Goal: Task Accomplishment & Management: Complete application form

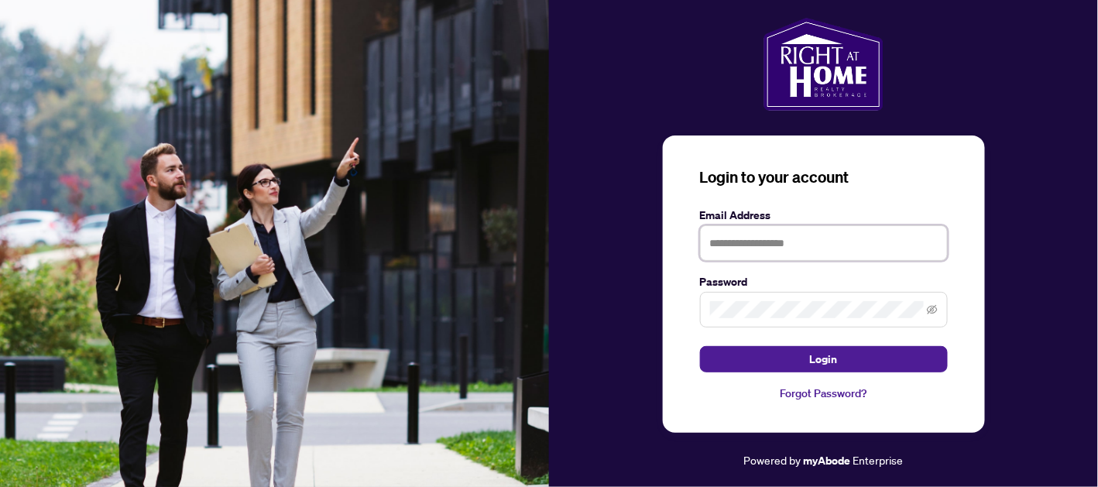
type input "**********"
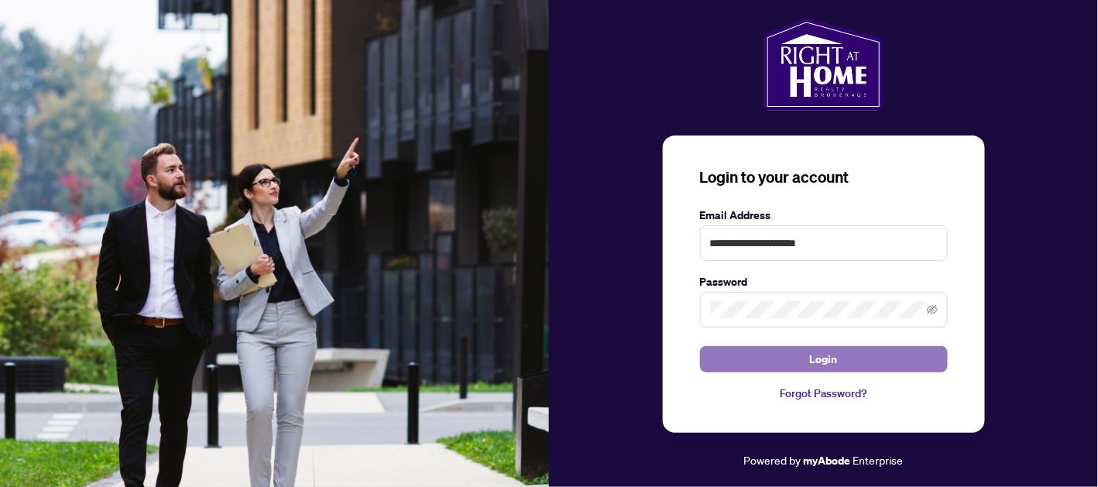
click at [837, 363] on span "Login" at bounding box center [824, 359] width 28 height 25
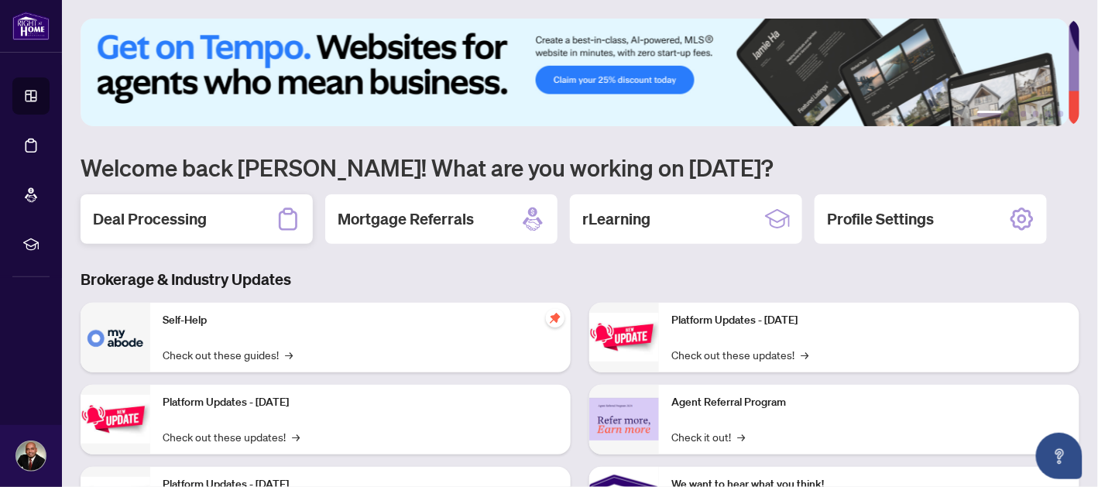
click at [210, 214] on div "Deal Processing" at bounding box center [197, 219] width 232 height 50
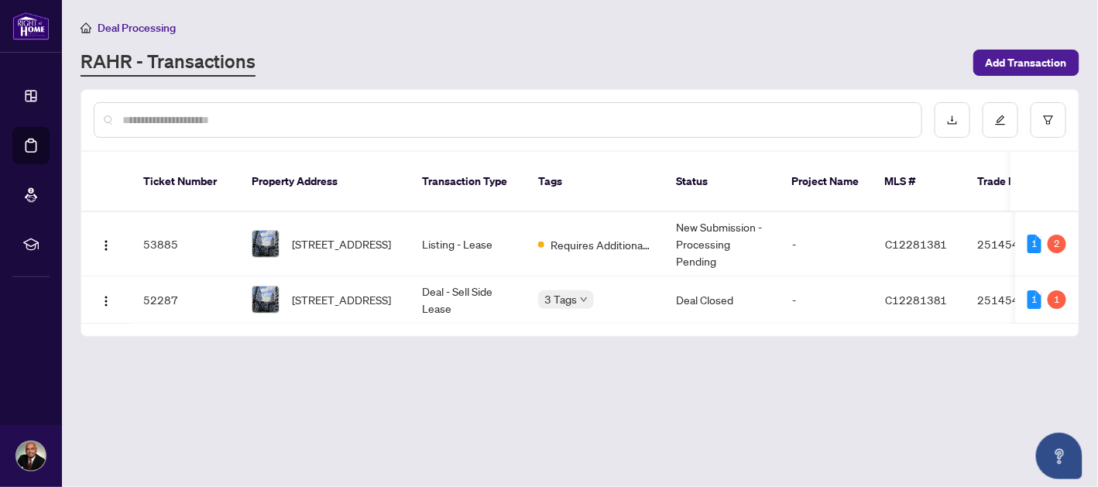
click at [472, 225] on td "Listing - Lease" at bounding box center [468, 244] width 116 height 64
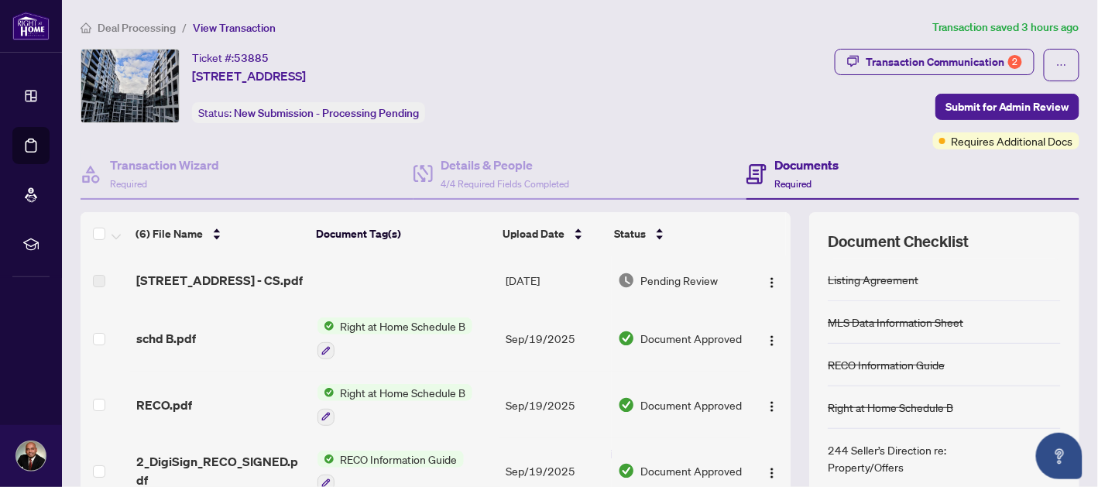
click at [279, 281] on span "[STREET_ADDRESS] - CS.pdf" at bounding box center [219, 280] width 166 height 19
click at [764, 284] on button "button" at bounding box center [771, 280] width 25 height 25
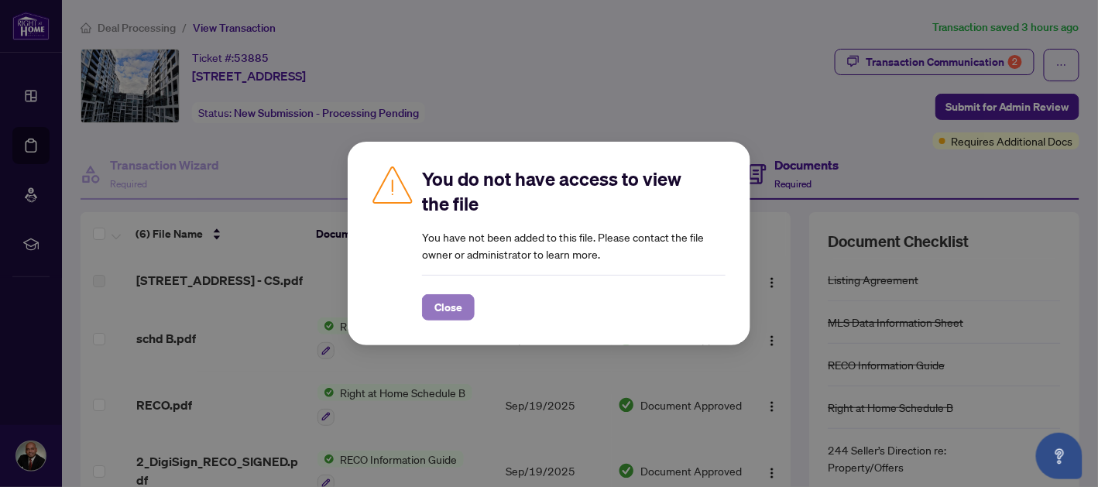
click at [445, 311] on span "Close" at bounding box center [448, 307] width 28 height 25
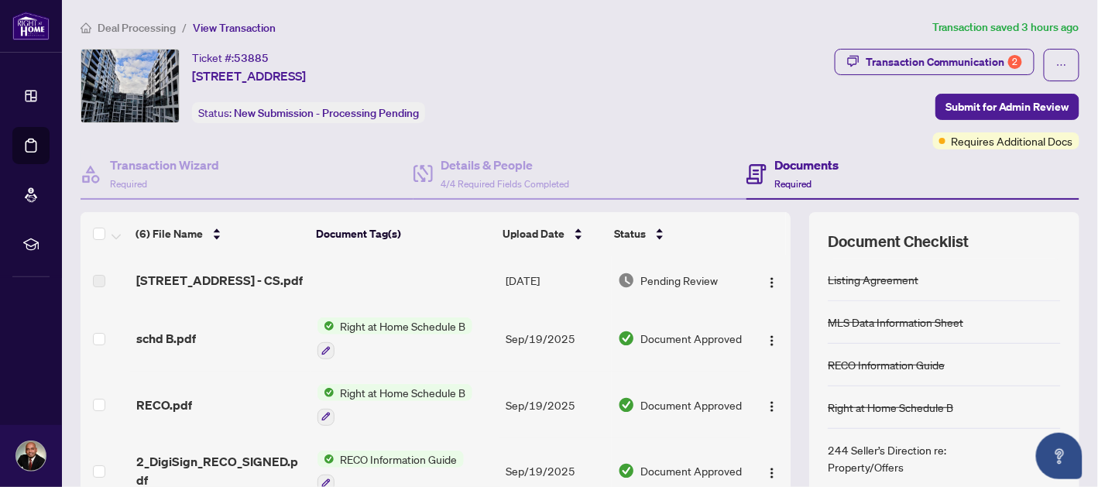
click at [93, 278] on label at bounding box center [99, 280] width 12 height 17
click at [95, 286] on label at bounding box center [99, 280] width 12 height 17
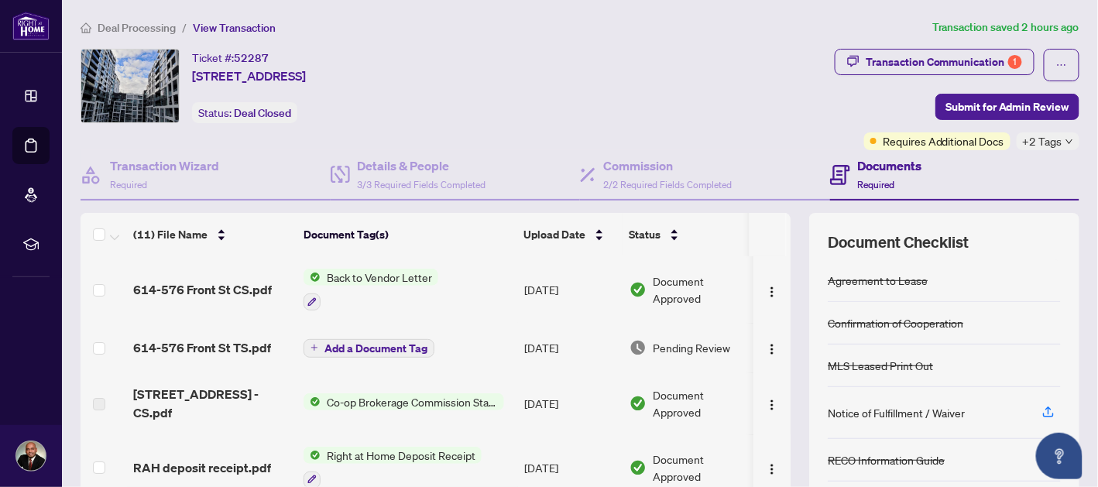
click at [214, 345] on span "614-576 Front St TS.pdf" at bounding box center [202, 347] width 138 height 19
click at [231, 286] on span "614-576 Front St CS.pdf" at bounding box center [202, 289] width 139 height 19
click at [244, 405] on span "[STREET_ADDRESS] - CS.pdf" at bounding box center [212, 403] width 158 height 37
drag, startPoint x: 754, startPoint y: 396, endPoint x: 246, endPoint y: 396, distance: 507.8
click at [246, 396] on span "[STREET_ADDRESS] - CS.pdf" at bounding box center [212, 403] width 158 height 37
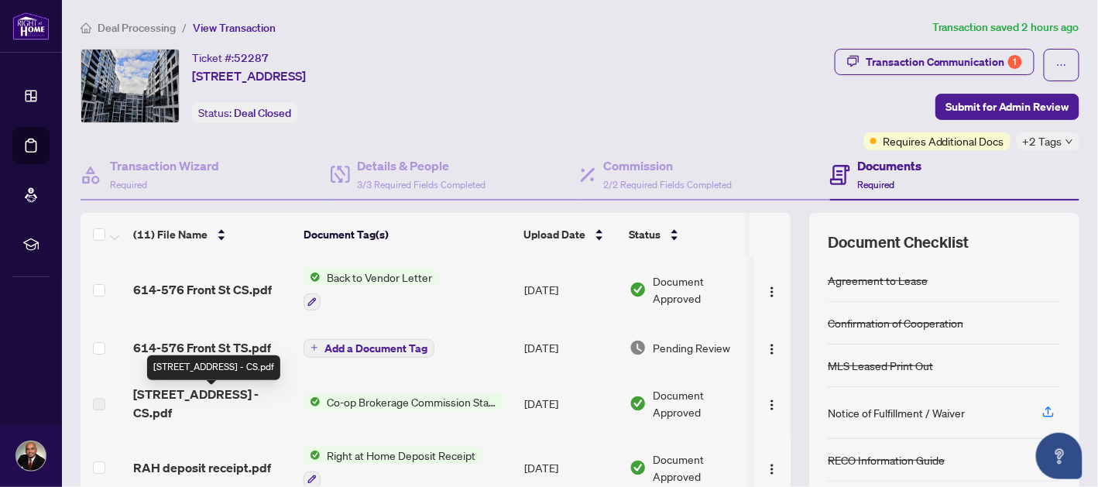
drag, startPoint x: 227, startPoint y: 367, endPoint x: 417, endPoint y: 427, distance: 199.5
drag, startPoint x: 417, startPoint y: 427, endPoint x: 220, endPoint y: 405, distance: 198.6
drag, startPoint x: 220, startPoint y: 405, endPoint x: 193, endPoint y: 389, distance: 31.2
click at [193, 389] on td "[STREET_ADDRESS] - CS.pdf" at bounding box center [212, 403] width 170 height 62
click at [358, 396] on span "Co-op Brokerage Commission Statement" at bounding box center [411, 401] width 183 height 17
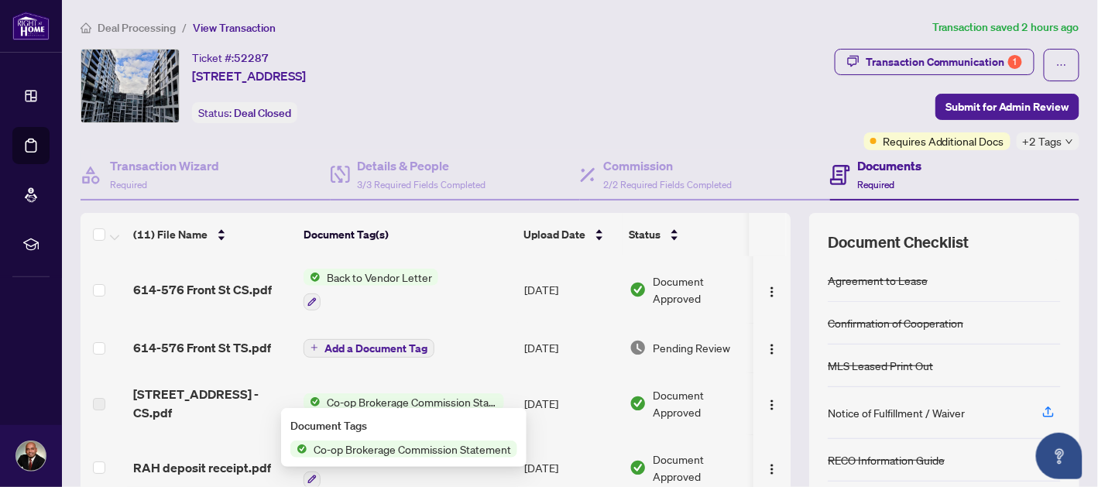
click at [437, 444] on span "Co-op Brokerage Commission Statement" at bounding box center [412, 448] width 210 height 17
click at [444, 455] on span "Co-op Brokerage Commission Statement" at bounding box center [412, 448] width 210 height 17
click at [403, 454] on span "Co-op Brokerage Commission Statement" at bounding box center [412, 448] width 210 height 17
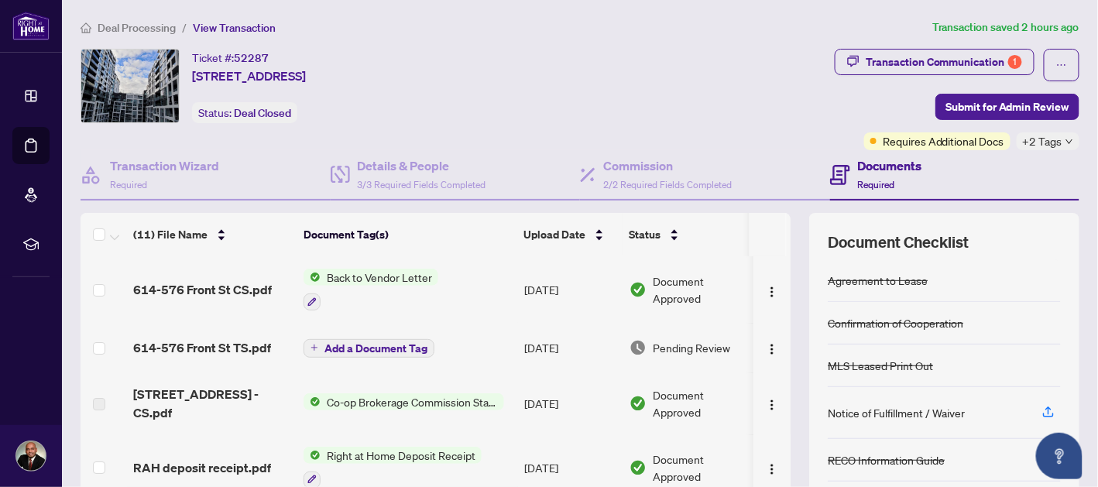
click at [100, 396] on label at bounding box center [99, 404] width 12 height 17
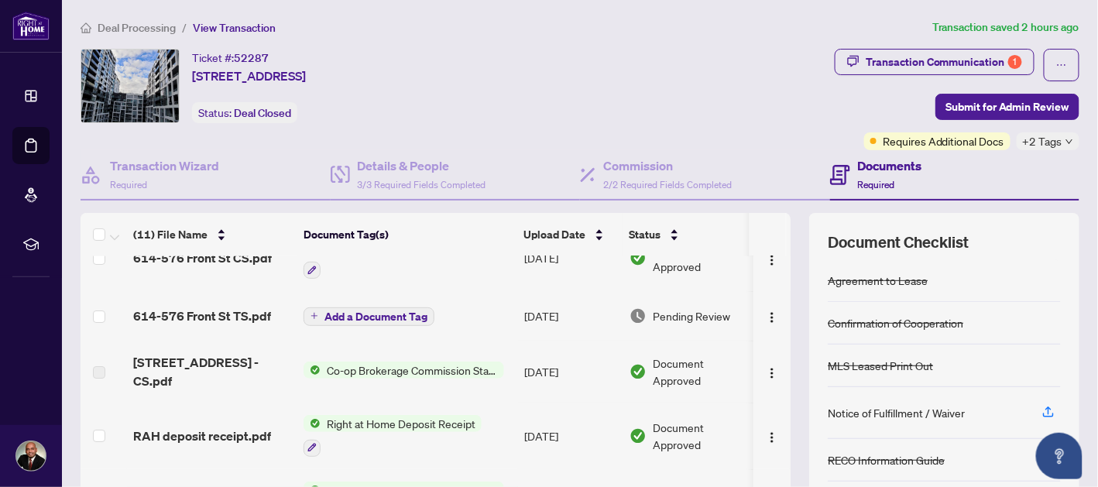
scroll to position [28, 0]
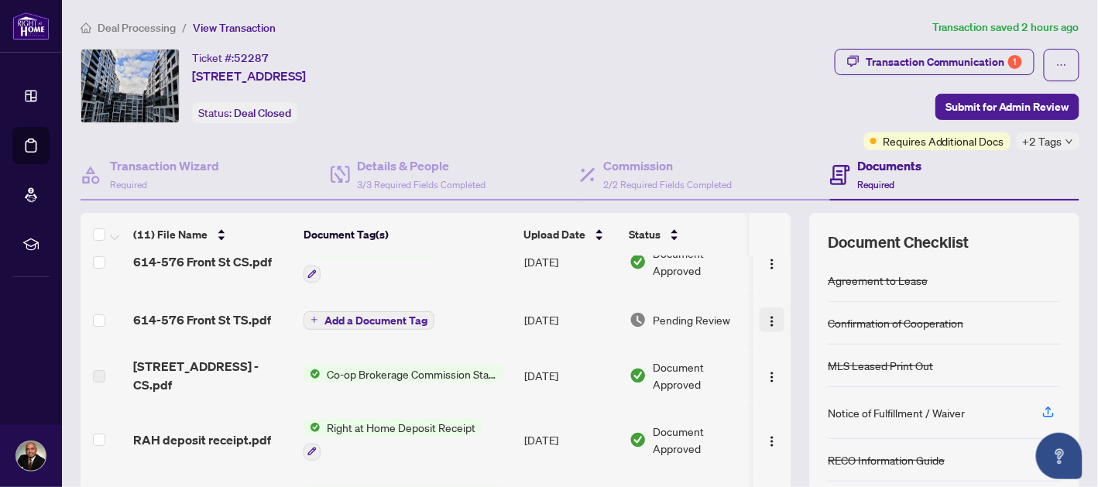
click at [766, 324] on span "button" at bounding box center [772, 319] width 12 height 17
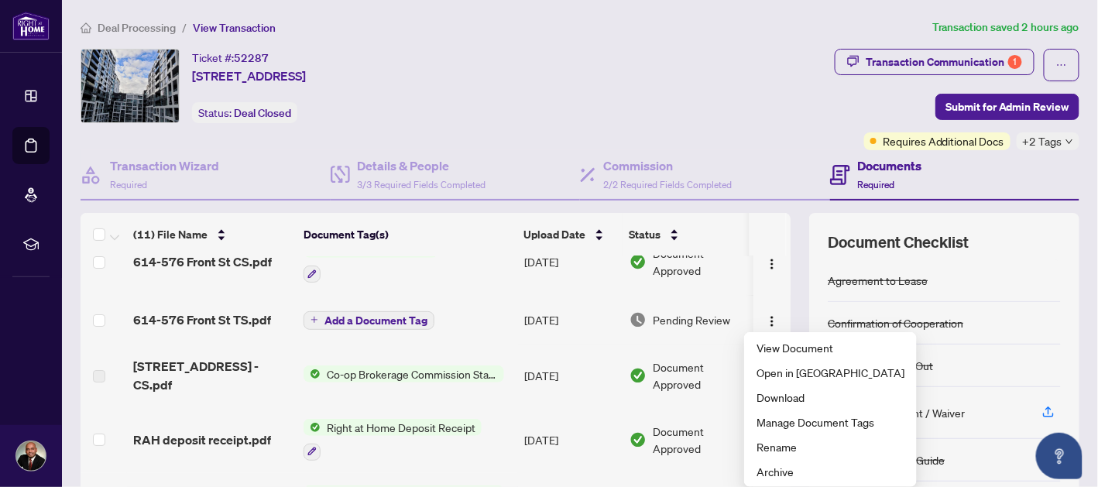
click at [699, 364] on span "Document Approved" at bounding box center [701, 375] width 96 height 34
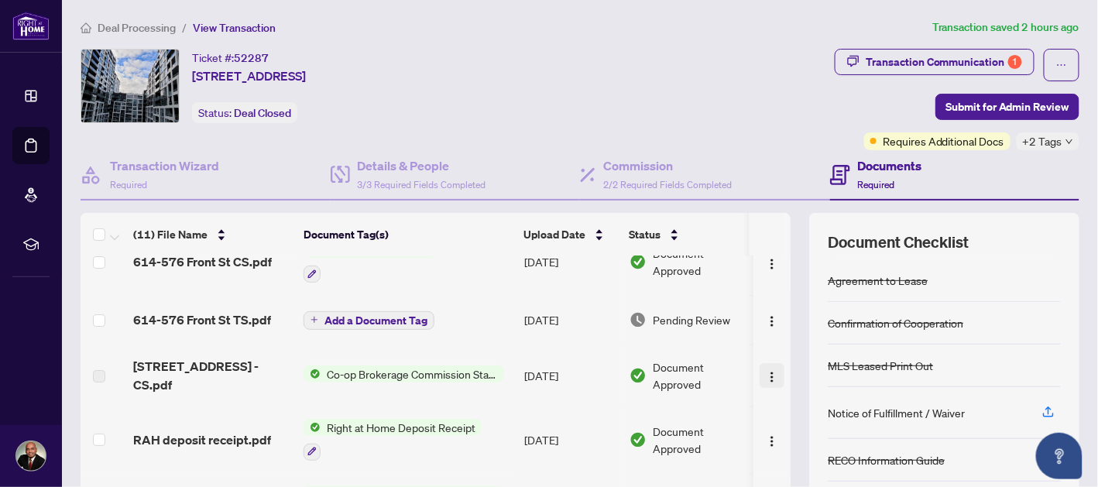
click at [766, 378] on span "button" at bounding box center [772, 375] width 12 height 17
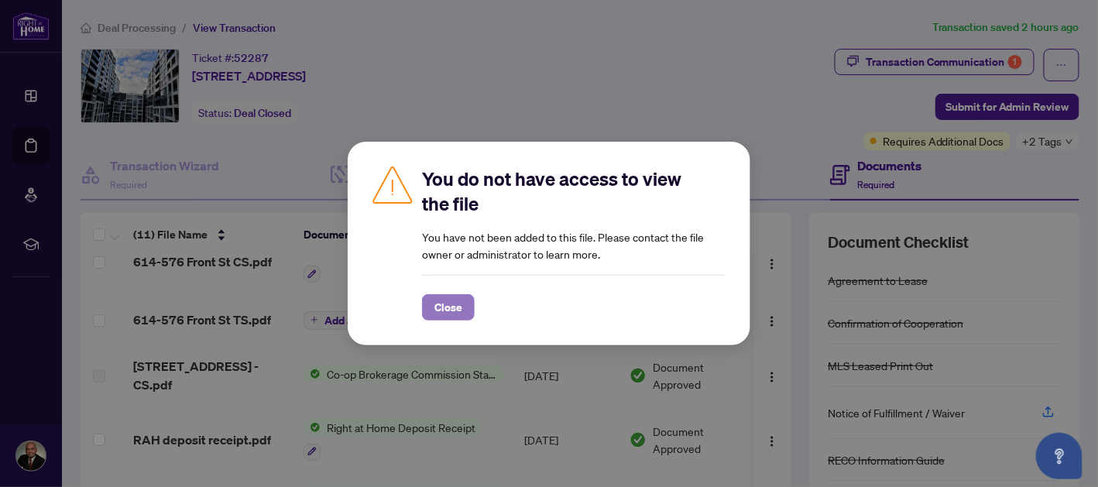
click at [451, 307] on span "Close" at bounding box center [448, 307] width 28 height 25
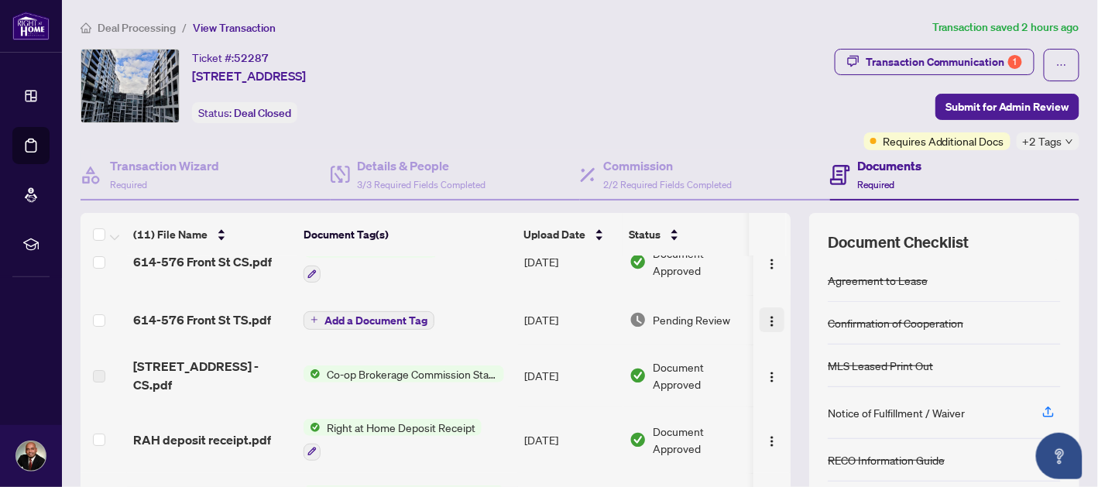
click at [759, 317] on button "button" at bounding box center [771, 319] width 25 height 25
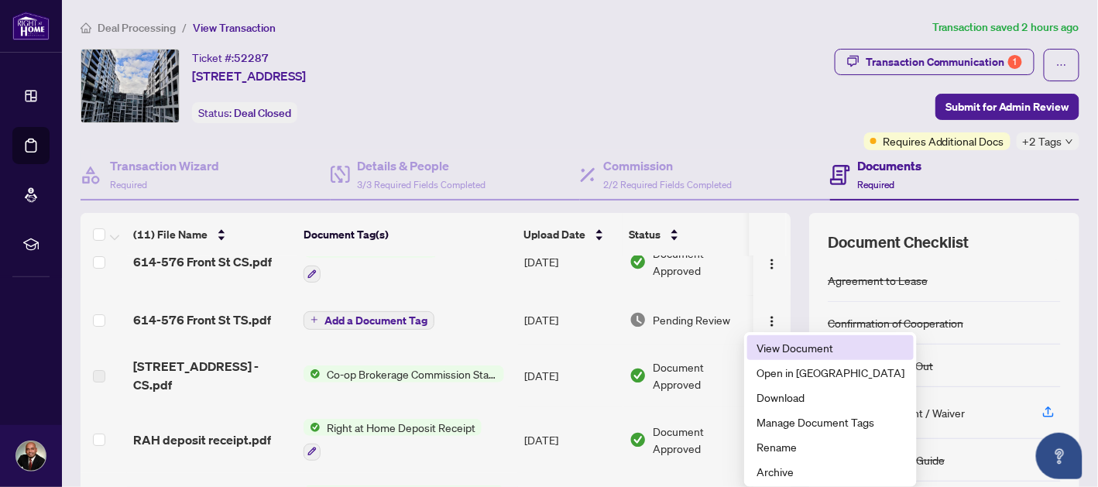
click at [814, 340] on span "View Document" at bounding box center [830, 347] width 148 height 17
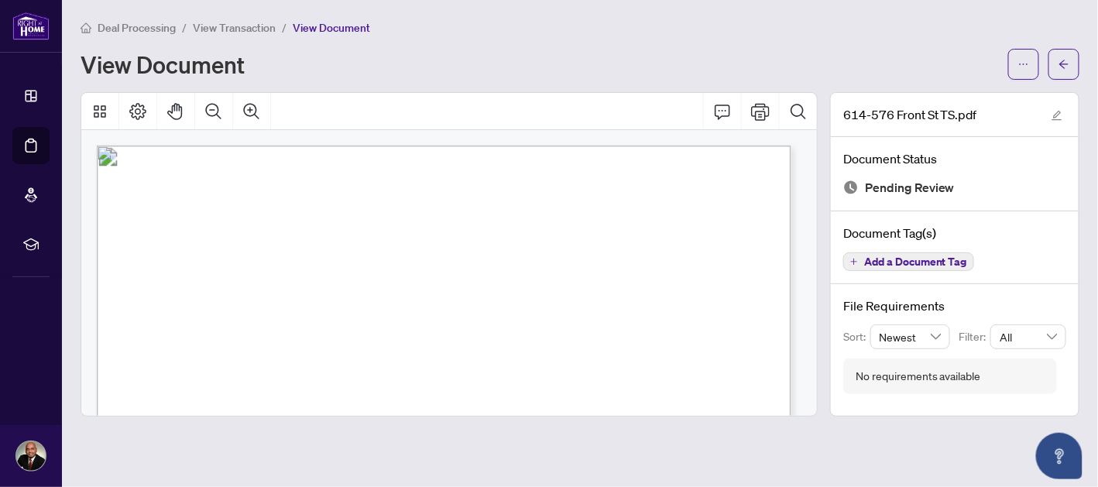
click at [762, 113] on icon "Print" at bounding box center [760, 111] width 19 height 17
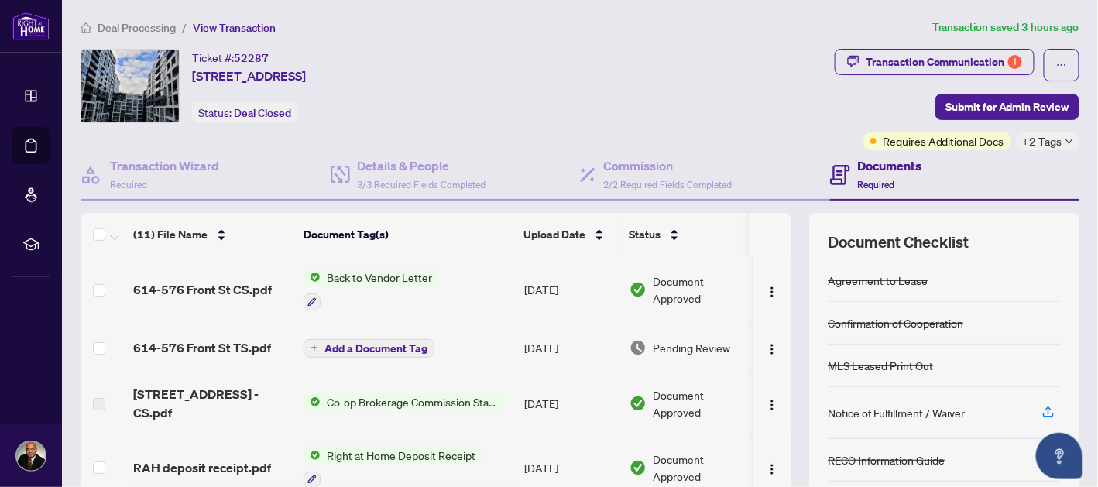
click at [921, 416] on div "Notice of Fulfillment / Waiver" at bounding box center [896, 412] width 137 height 17
click at [883, 417] on div "Notice of Fulfillment / Waiver" at bounding box center [896, 412] width 137 height 17
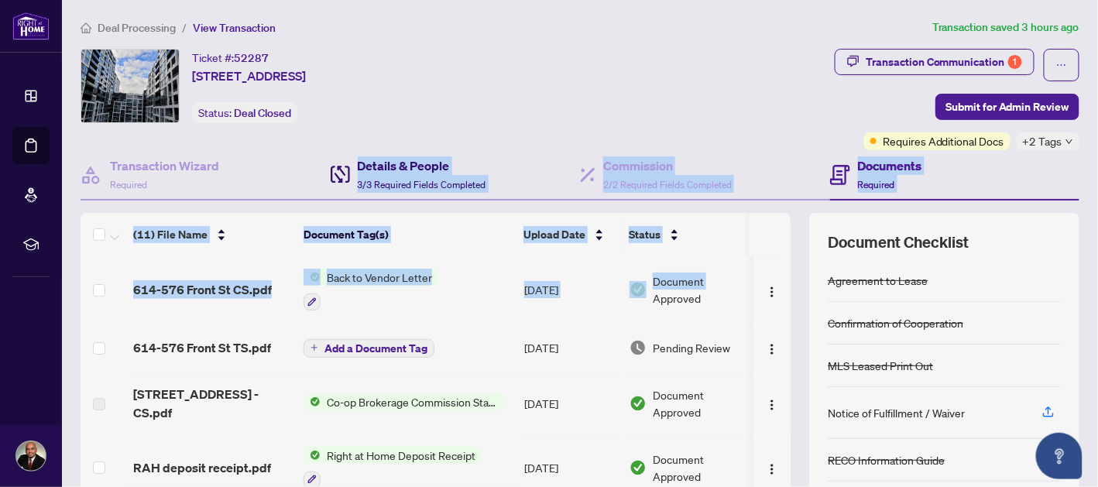
drag, startPoint x: 883, startPoint y: 417, endPoint x: 710, endPoint y: 369, distance: 179.2
click at [710, 369] on div "Transaction Wizard Required Details & People 3/3 Required Fields Completed Comm…" at bounding box center [580, 371] width 999 height 442
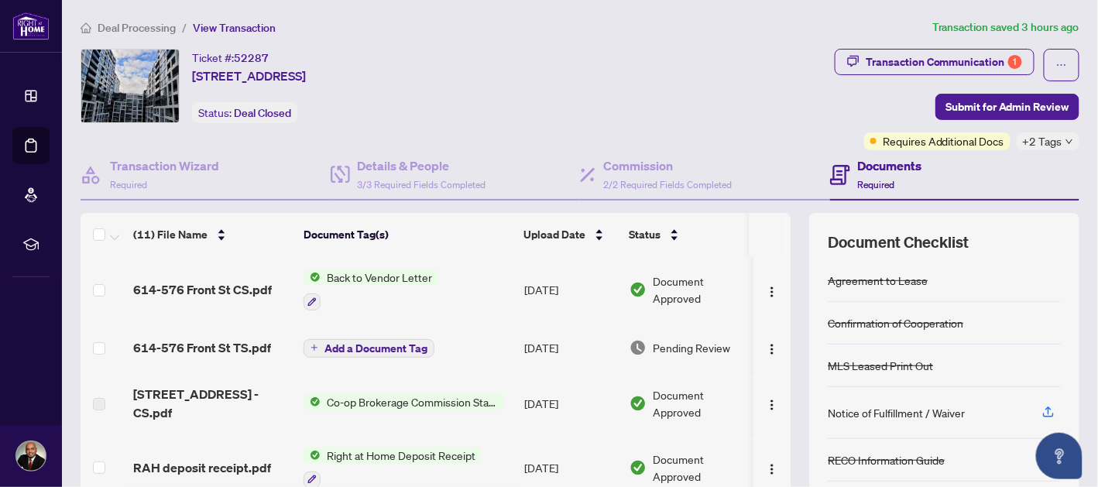
click at [712, 63] on div "Ticket #: 52287 [STREET_ADDRESS] Status: Deal Closed" at bounding box center [455, 86] width 748 height 74
click at [1041, 409] on icon "button" at bounding box center [1048, 412] width 14 height 14
click at [239, 352] on span "614-576 Front St TS.pdf" at bounding box center [202, 347] width 138 height 19
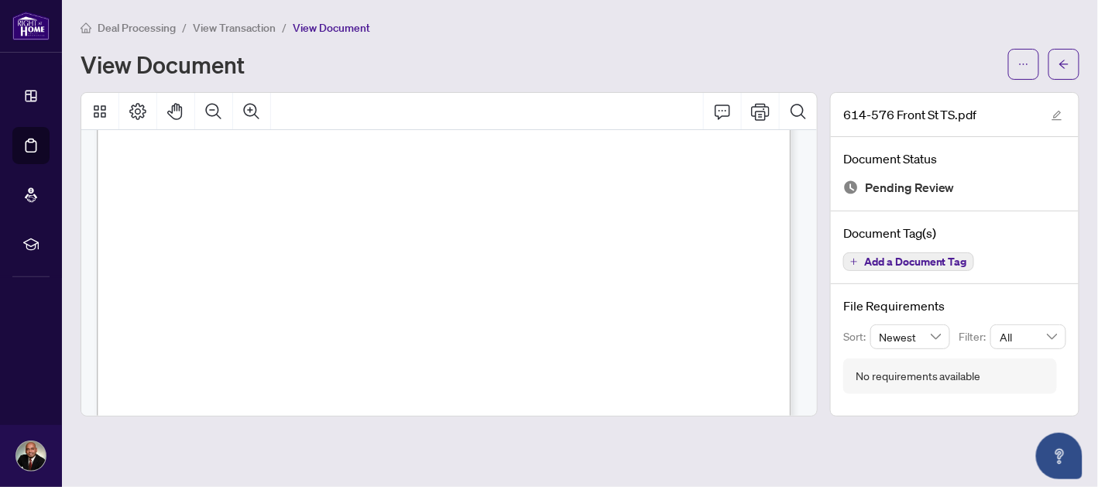
scroll to position [444, 0]
drag, startPoint x: 799, startPoint y: 298, endPoint x: 784, endPoint y: 242, distance: 58.4
click at [784, 242] on div at bounding box center [452, 158] width 710 height 913
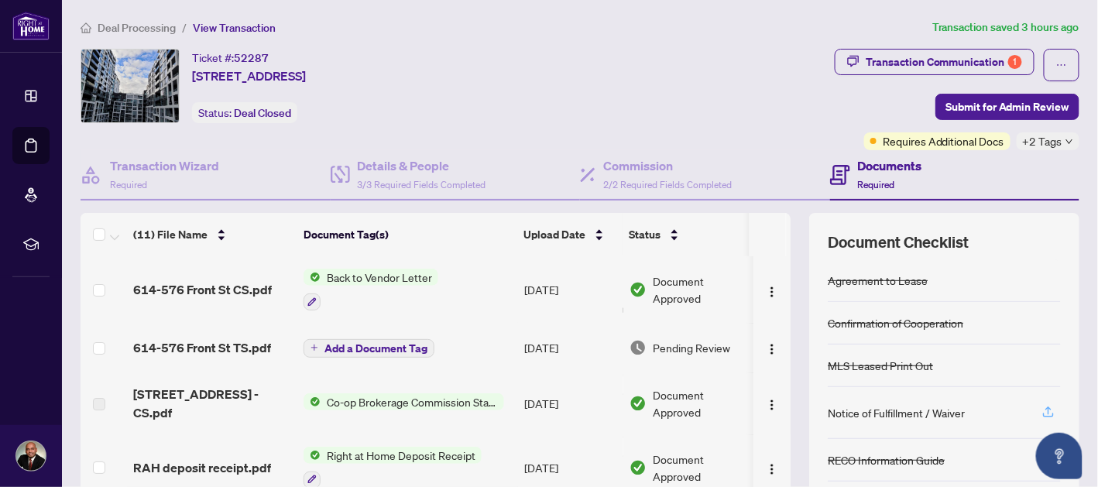
click at [1041, 414] on icon "button" at bounding box center [1048, 412] width 14 height 14
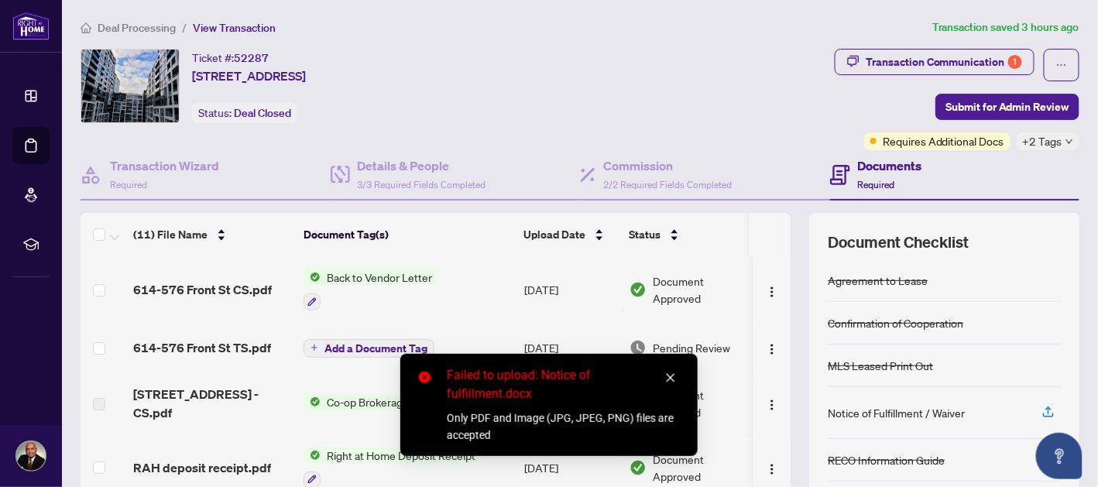
click at [668, 382] on icon "close" at bounding box center [670, 377] width 11 height 11
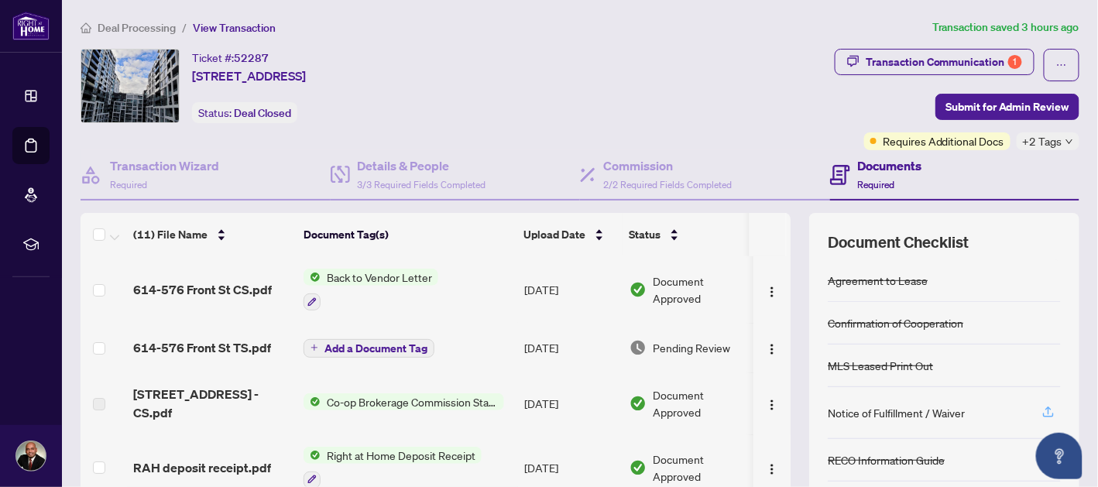
click at [1041, 416] on span "button" at bounding box center [1048, 412] width 14 height 25
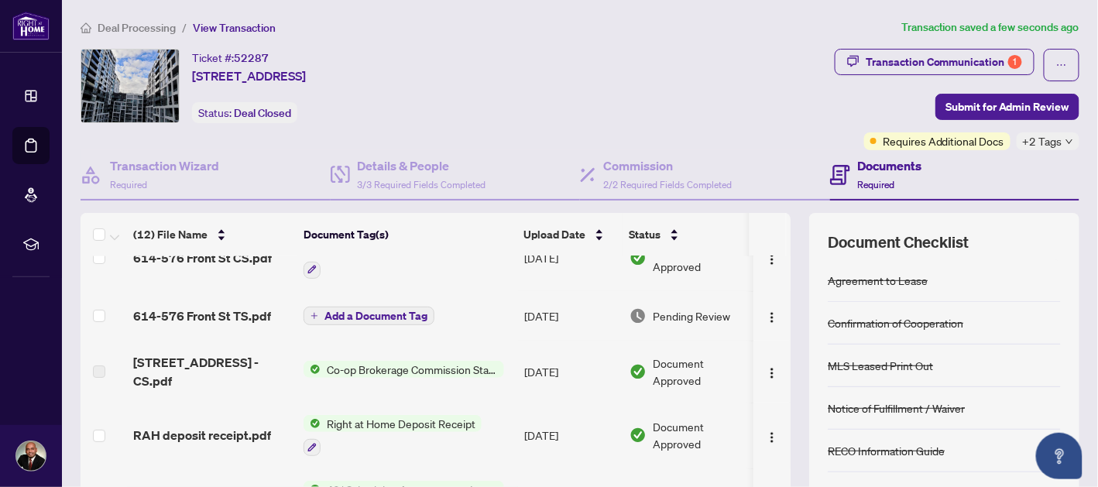
scroll to position [102, 0]
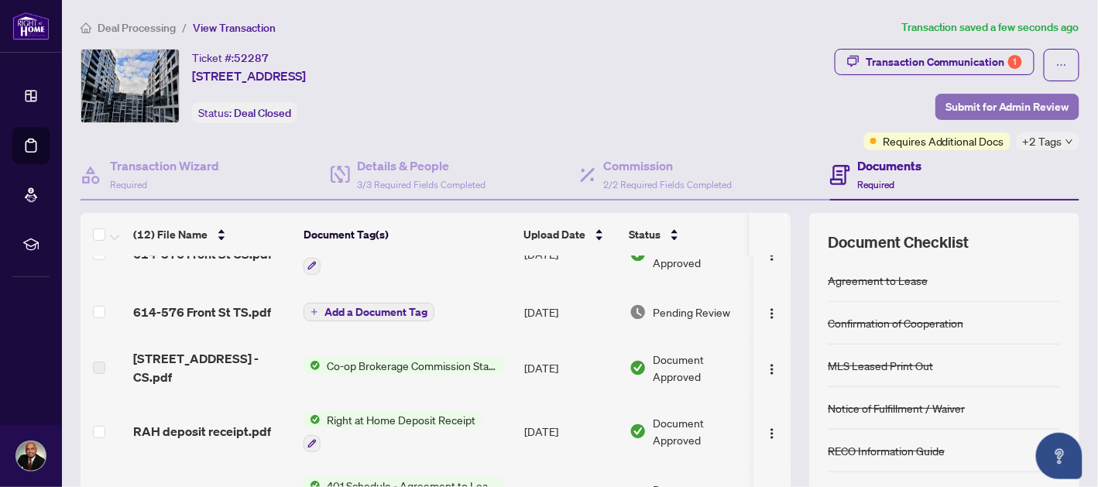
click at [1002, 107] on span "Submit for Admin Review" at bounding box center [1007, 106] width 124 height 25
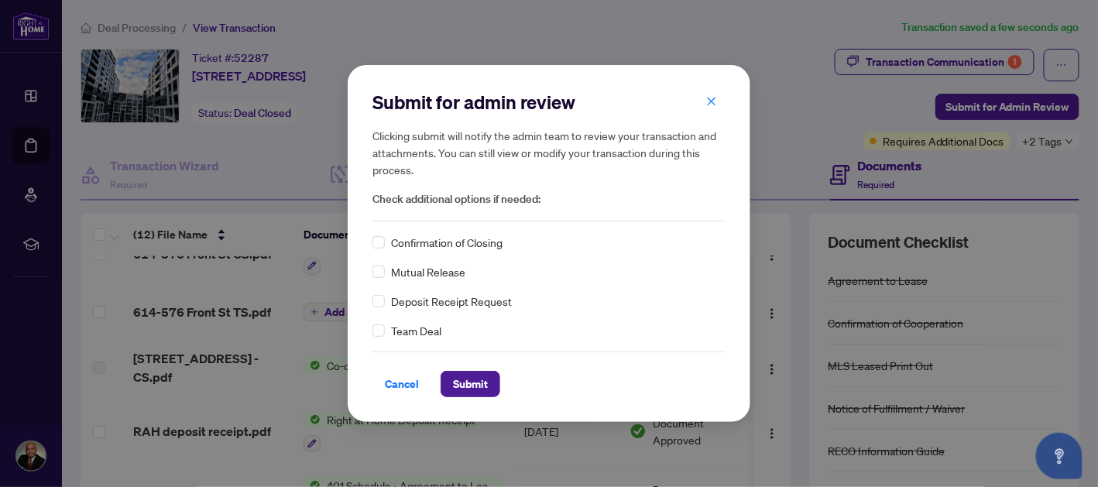
click at [465, 243] on span "Confirmation of Closing" at bounding box center [446, 242] width 111 height 17
click at [471, 380] on span "Submit" at bounding box center [470, 384] width 35 height 25
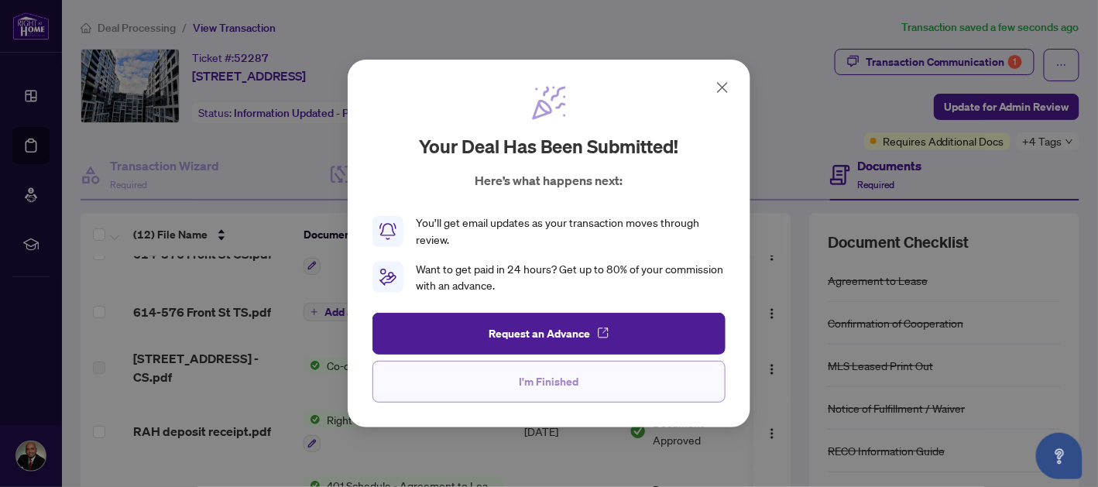
click at [576, 382] on span "I'm Finished" at bounding box center [549, 381] width 60 height 25
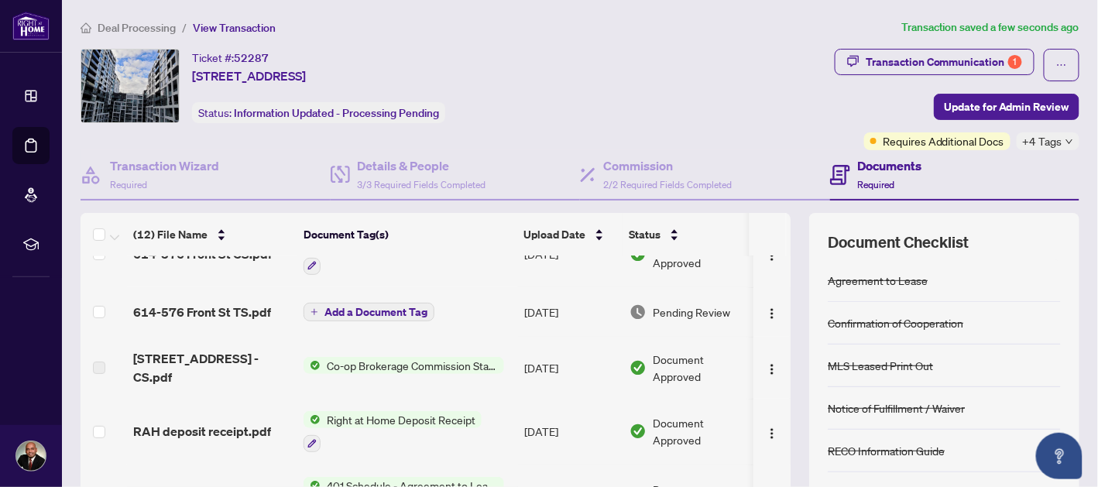
scroll to position [0, 0]
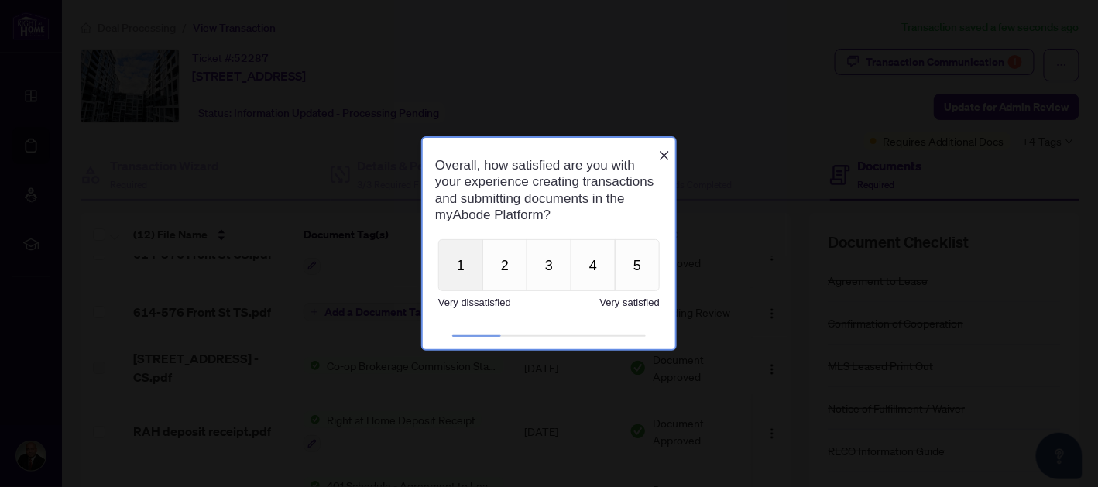
click at [464, 268] on button "1" at bounding box center [459, 264] width 45 height 52
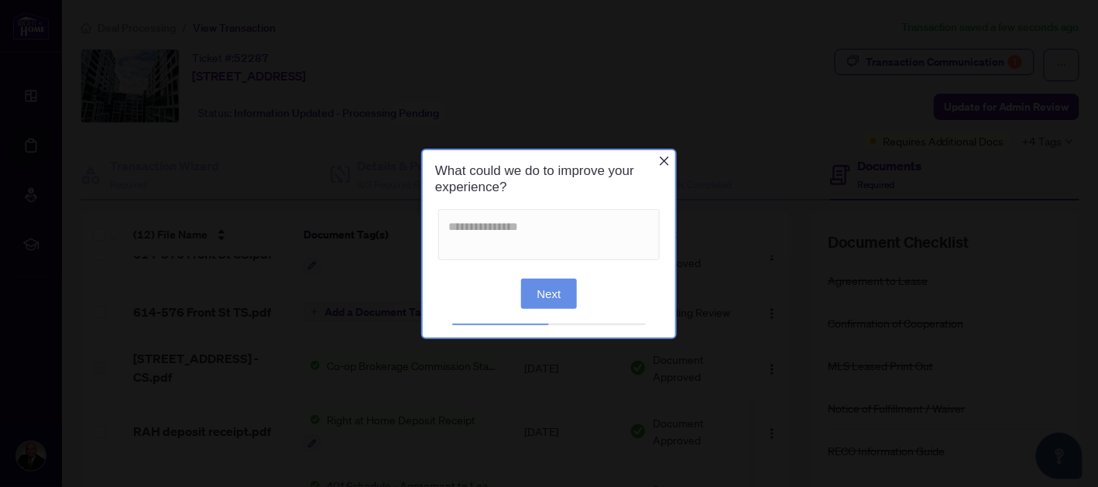
click at [664, 162] on icon "Close button" at bounding box center [663, 160] width 12 height 12
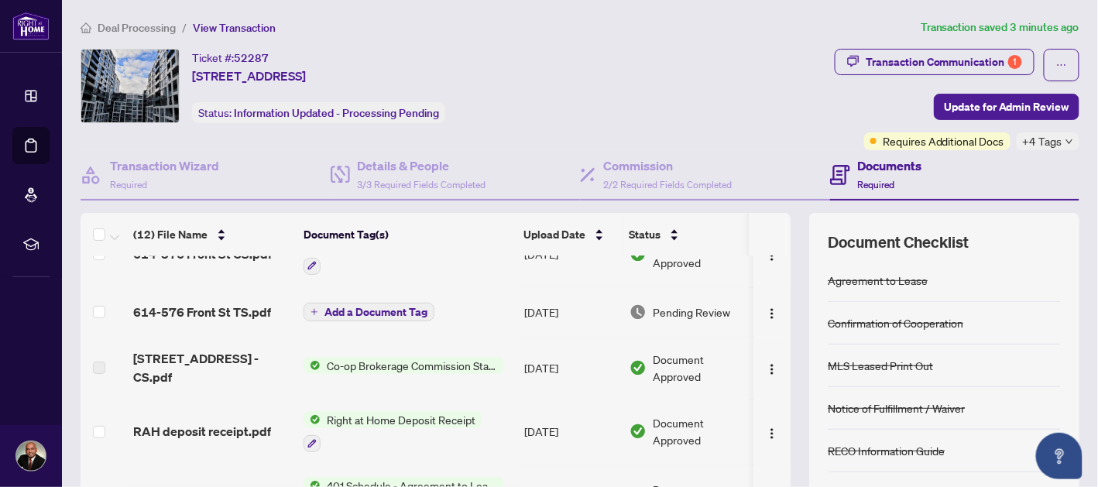
click at [235, 361] on span "[STREET_ADDRESS] - CS.pdf" at bounding box center [212, 367] width 158 height 37
click at [393, 359] on span "Co-op Brokerage Commission Statement" at bounding box center [411, 365] width 183 height 17
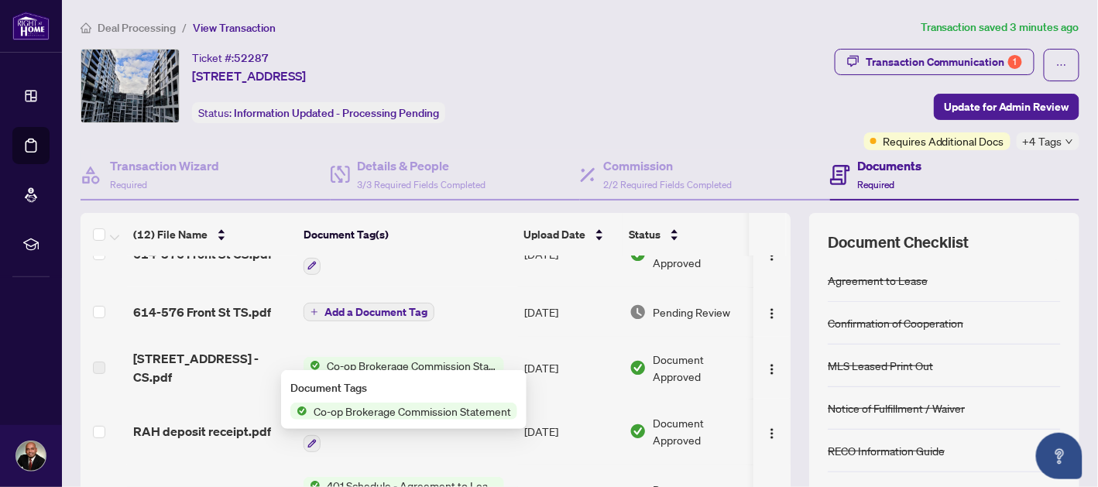
click at [461, 410] on span "Co-op Brokerage Commission Statement" at bounding box center [412, 411] width 210 height 17
click at [759, 369] on button "button" at bounding box center [771, 367] width 25 height 25
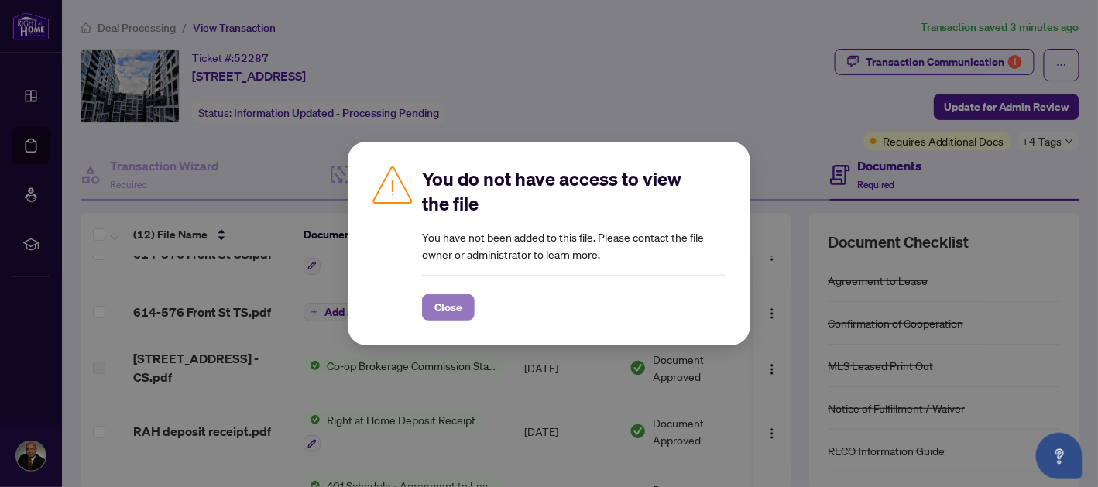
click at [444, 317] on span "Close" at bounding box center [448, 307] width 28 height 25
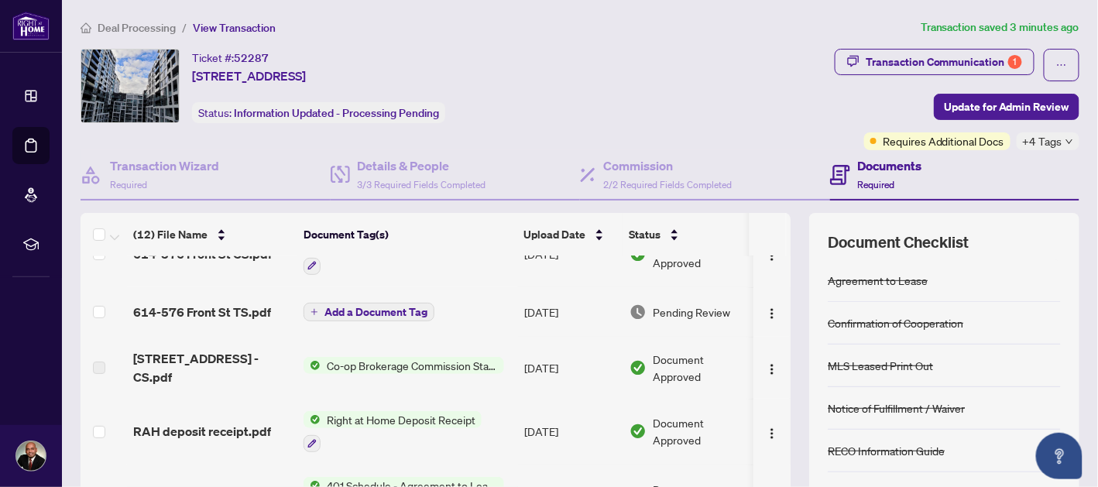
click at [99, 364] on label at bounding box center [99, 367] width 12 height 17
click at [105, 362] on label at bounding box center [99, 367] width 12 height 17
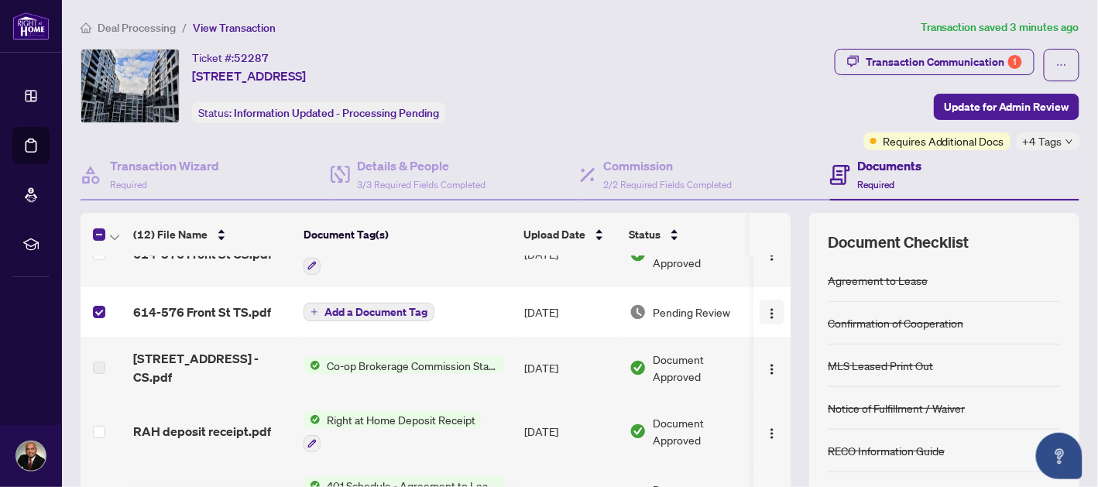
click at [766, 312] on img "button" at bounding box center [772, 313] width 12 height 12
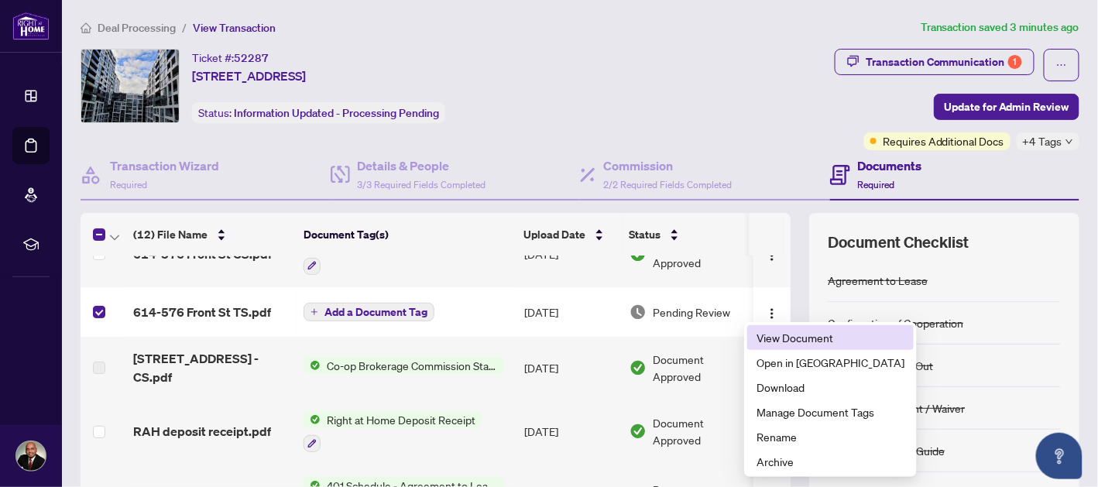
click at [767, 345] on span "View Document" at bounding box center [830, 337] width 148 height 17
